Goal: Transaction & Acquisition: Purchase product/service

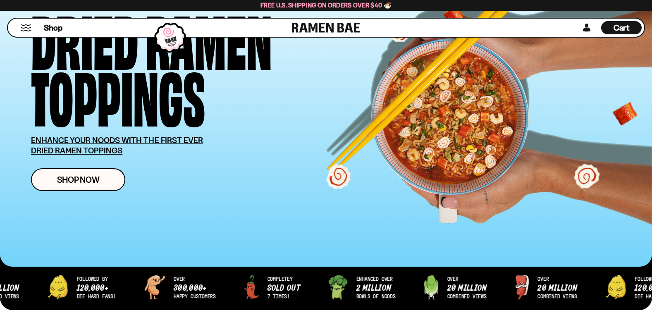
scroll to position [124, 0]
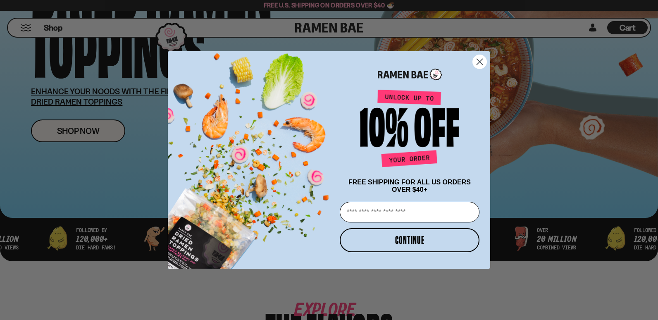
click at [484, 58] on circle "Close dialog" at bounding box center [480, 62] width 14 height 14
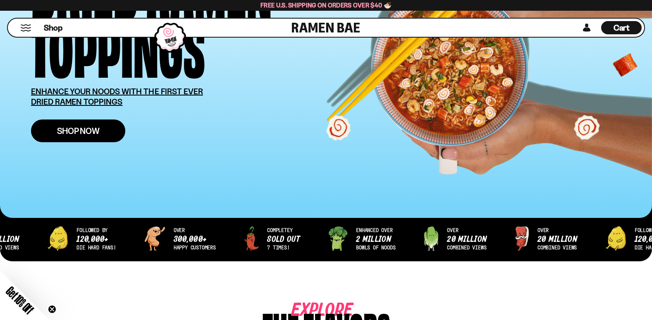
click at [67, 130] on span "Shop Now" at bounding box center [78, 131] width 43 height 9
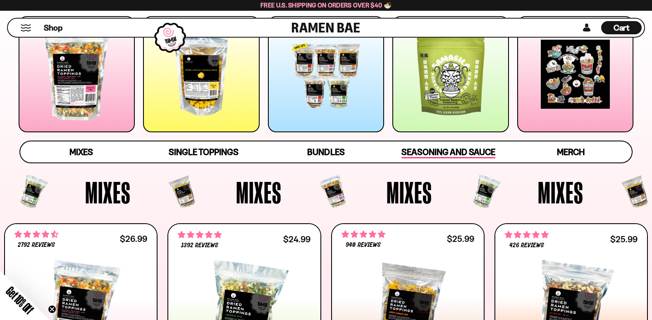
scroll to position [165, 0]
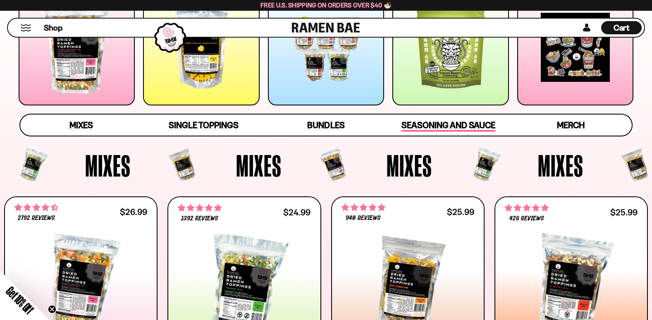
click at [437, 125] on span "Seasoning and Sauce" at bounding box center [448, 126] width 94 height 12
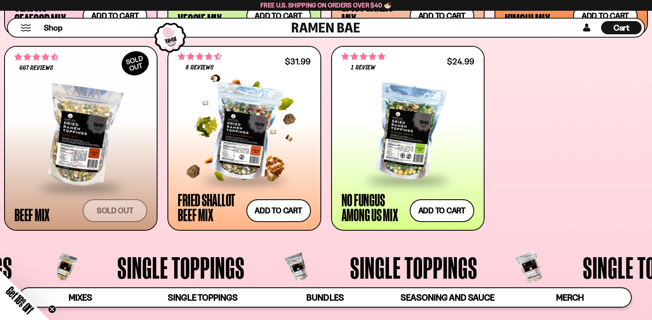
scroll to position [515, 0]
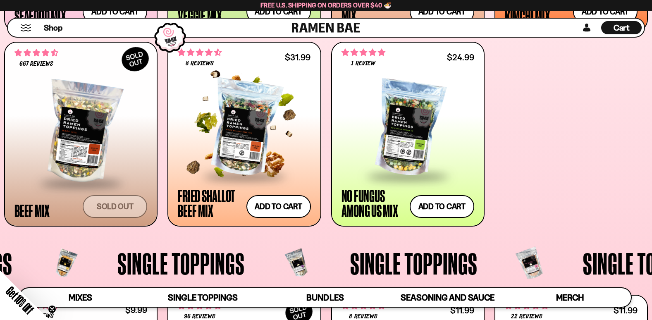
click at [264, 143] on div at bounding box center [244, 128] width 133 height 94
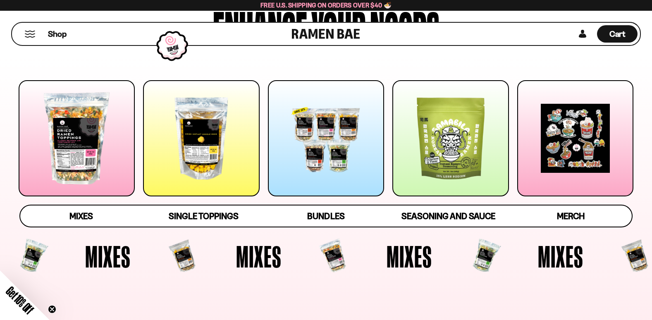
scroll to position [124, 0]
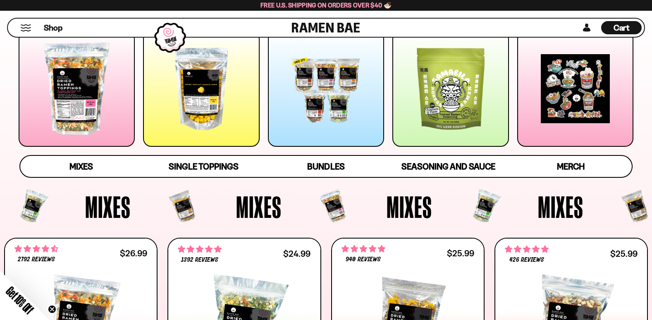
click at [435, 105] on div at bounding box center [450, 89] width 116 height 116
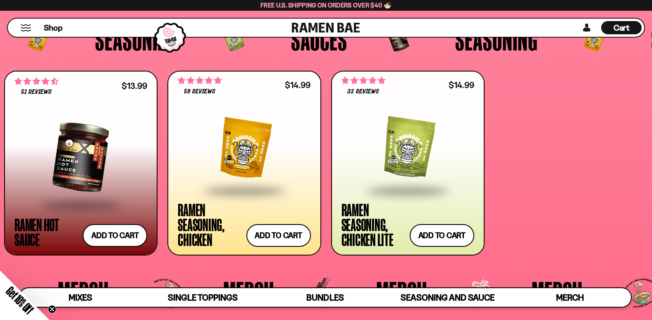
scroll to position [1982, 0]
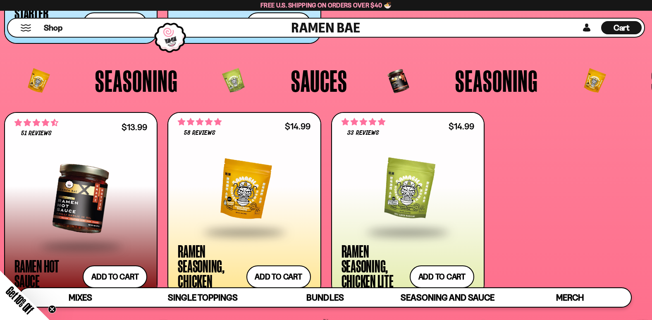
click at [236, 194] on div at bounding box center [244, 189] width 133 height 83
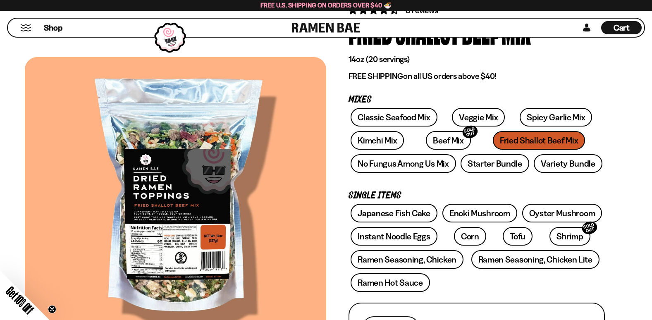
scroll to position [83, 0]
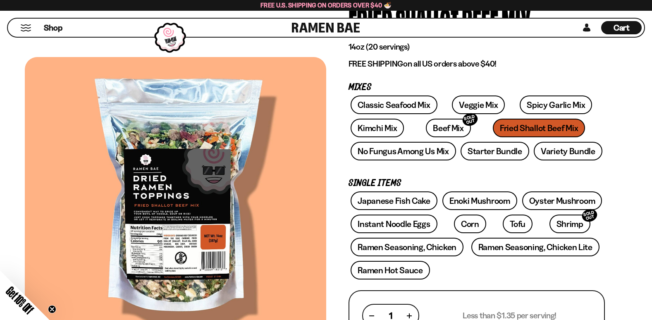
click at [189, 255] on div at bounding box center [175, 198] width 301 height 282
click at [155, 251] on div at bounding box center [175, 198] width 301 height 282
click at [520, 103] on link "Spicy Garlic Mix" at bounding box center [556, 105] width 72 height 19
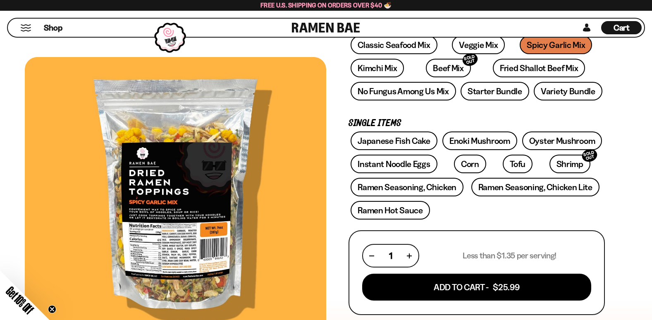
scroll to position [124, 0]
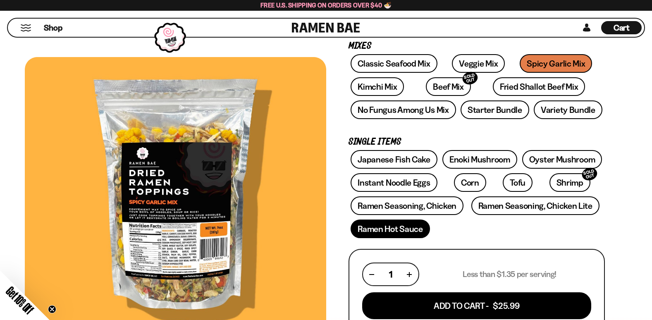
click at [387, 232] on link "Ramen Hot Sauce" at bounding box center [390, 229] width 79 height 19
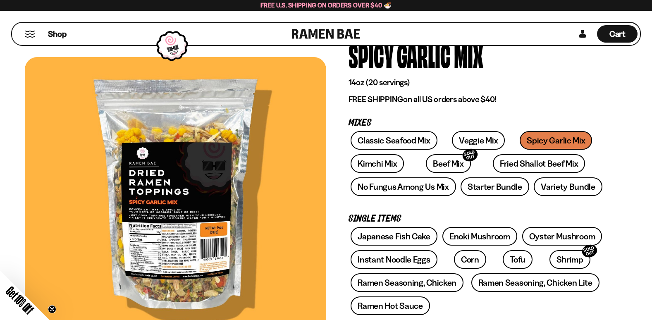
scroll to position [41, 0]
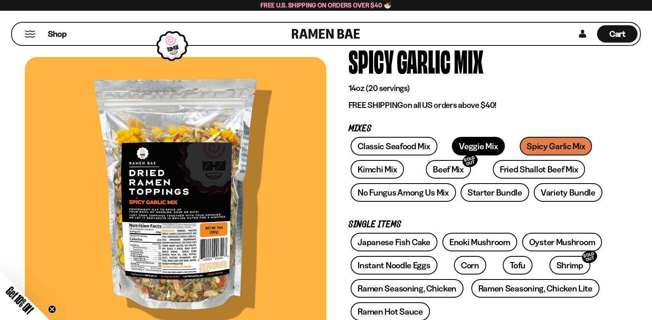
click at [465, 145] on link "Veggie Mix" at bounding box center [478, 146] width 53 height 19
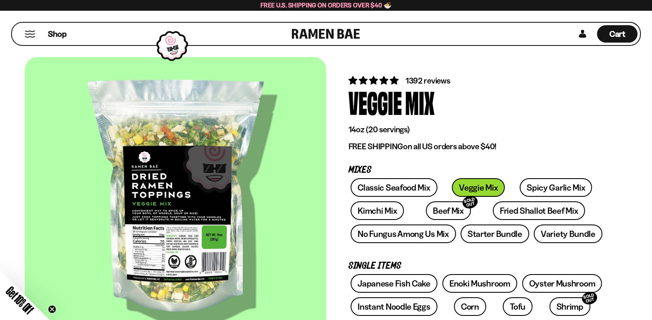
click at [29, 35] on button "Mobile Menu Trigger" at bounding box center [29, 34] width 11 height 7
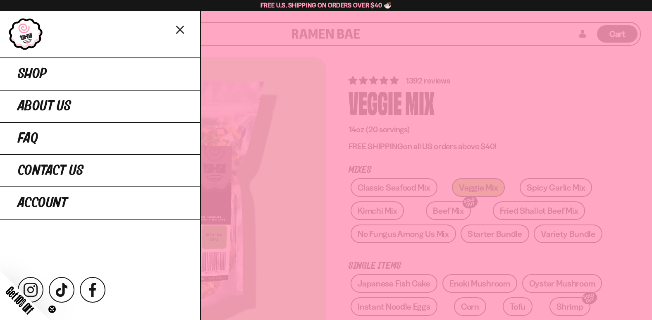
click at [178, 31] on icon "Close menu" at bounding box center [180, 30] width 14 height 16
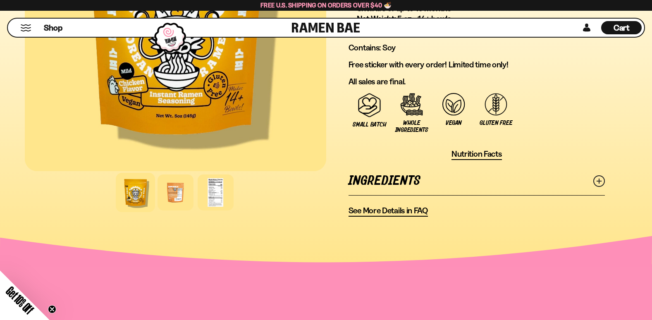
scroll to position [579, 0]
